Goal: Transaction & Acquisition: Subscribe to service/newsletter

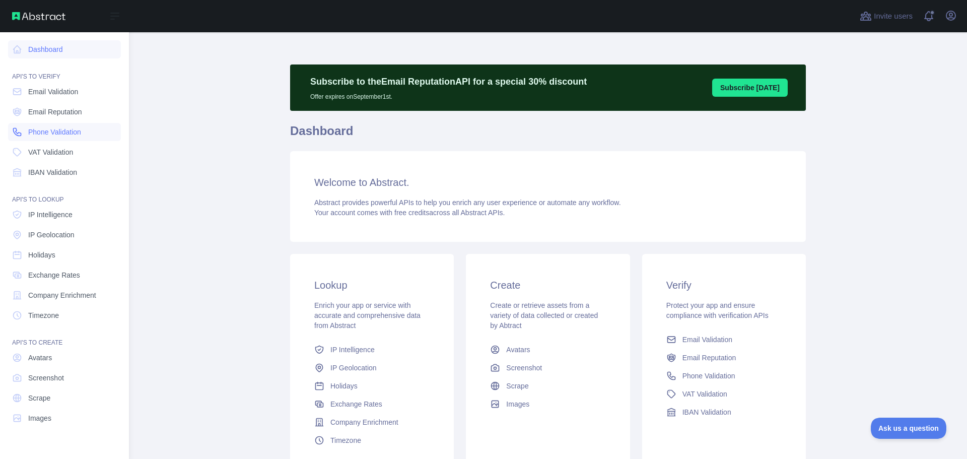
click at [21, 131] on icon at bounding box center [17, 132] width 10 height 10
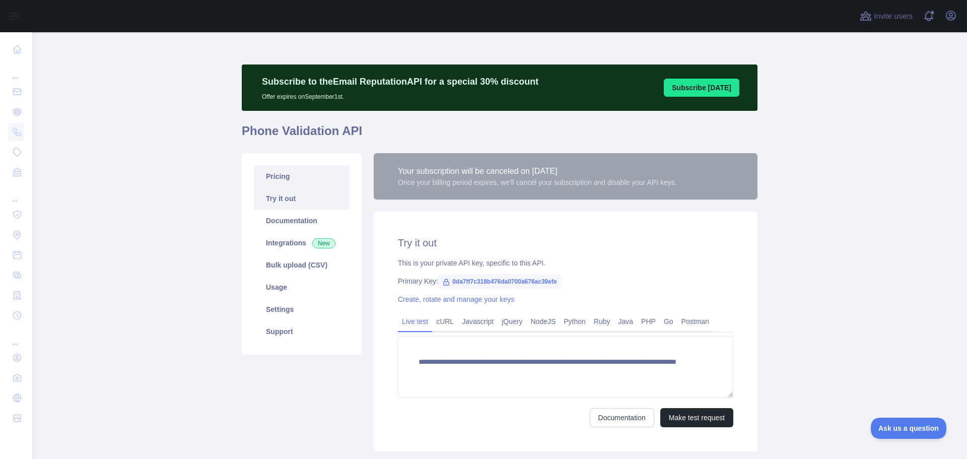
click at [302, 182] on link "Pricing" at bounding box center [302, 176] width 96 height 22
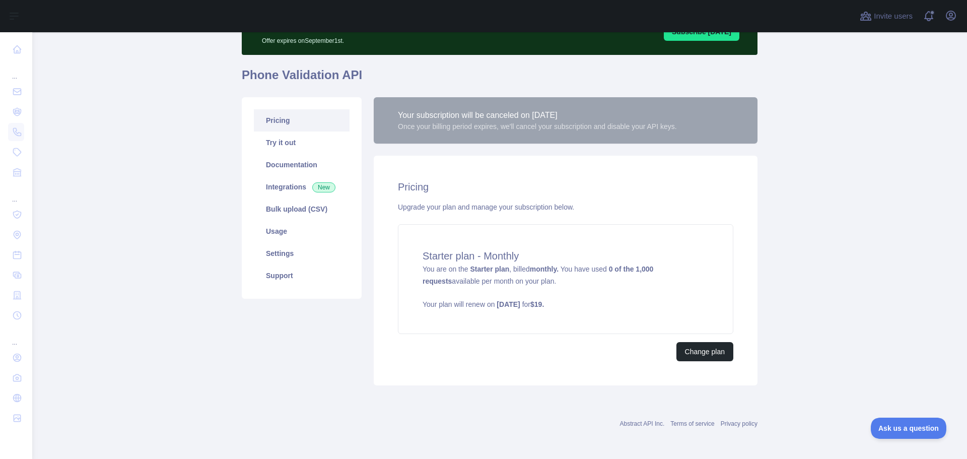
scroll to position [57, 0]
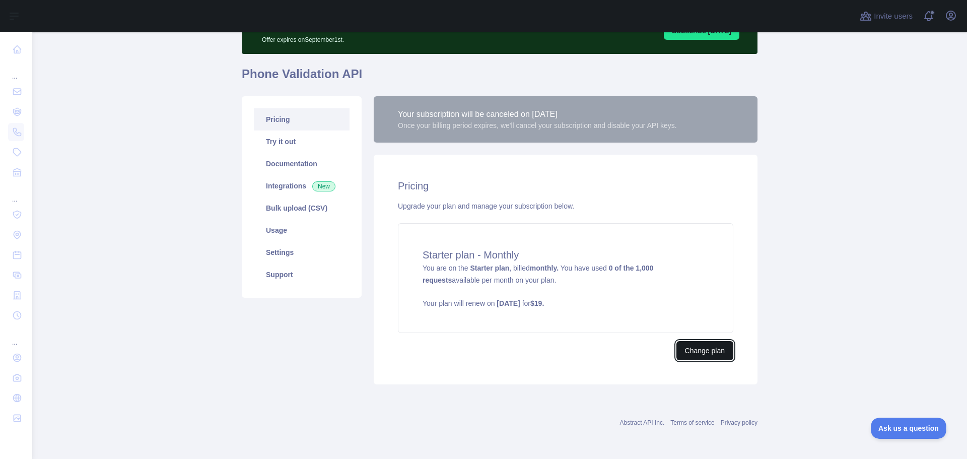
click at [695, 353] on button "Change plan" at bounding box center [704, 350] width 57 height 19
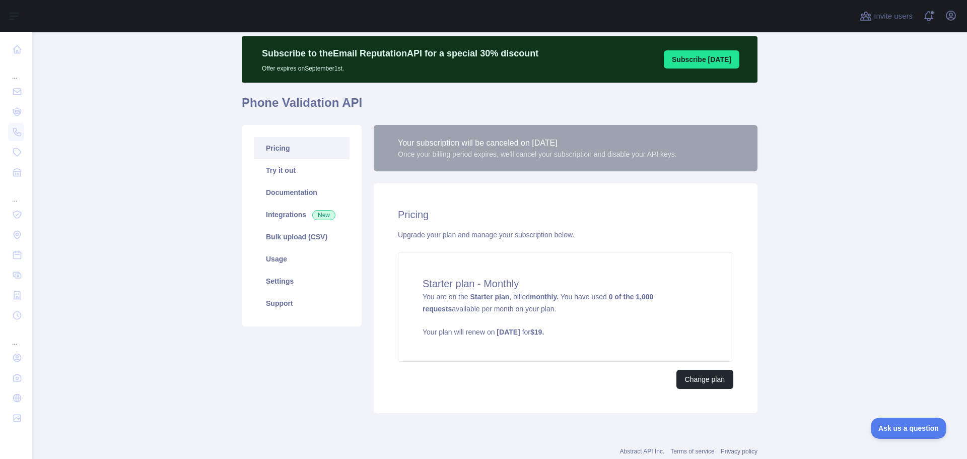
scroll to position [57, 0]
